Goal: Task Accomplishment & Management: Complete application form

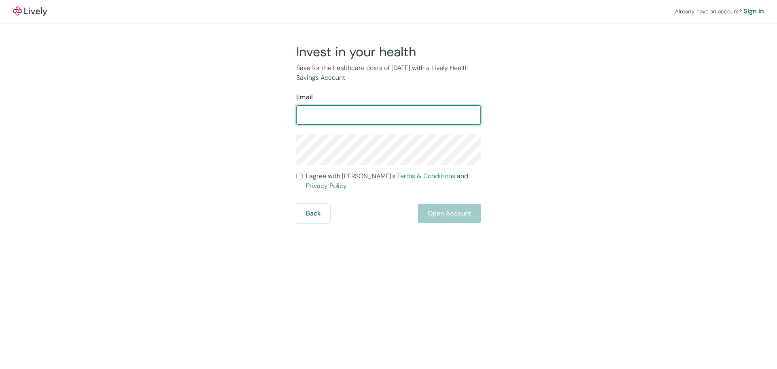
click at [309, 113] on input "Email" at bounding box center [388, 115] width 185 height 16
click at [319, 115] on input "Email" at bounding box center [388, 115] width 185 height 16
type input "a"
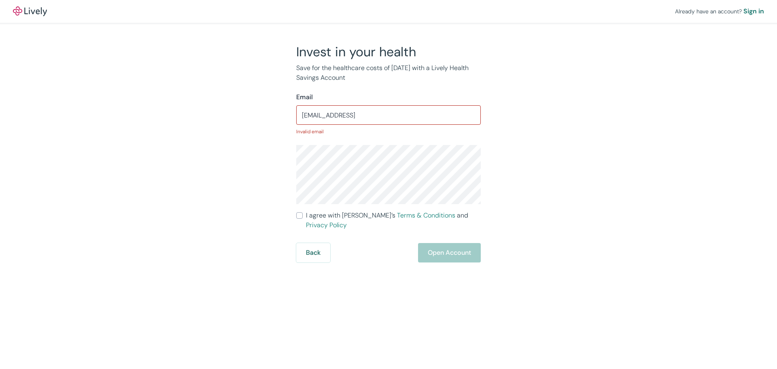
click at [374, 113] on input "ashleyleemaher@gmail" at bounding box center [388, 115] width 185 height 16
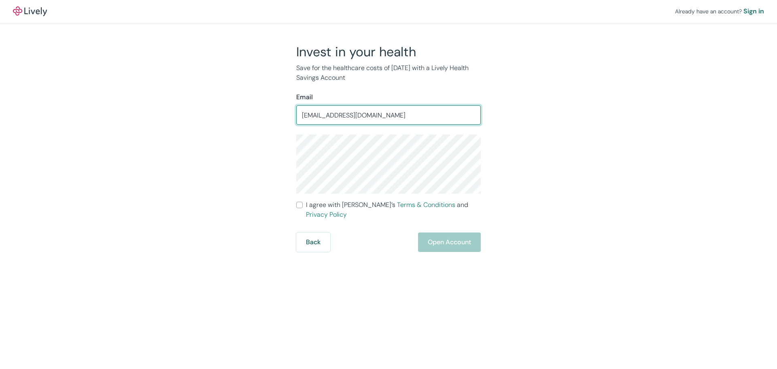
type input "ashleyleemaher@gmail.com"
click at [301, 206] on input "I agree with Lively’s Terms & Conditions and Privacy Policy" at bounding box center [299, 205] width 6 height 6
checkbox input "true"
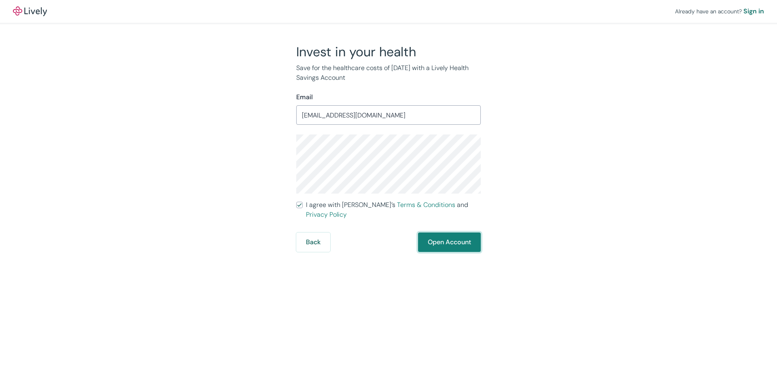
click at [441, 235] on button "Open Account" at bounding box center [449, 241] width 63 height 19
